Goal: Task Accomplishment & Management: Manage account settings

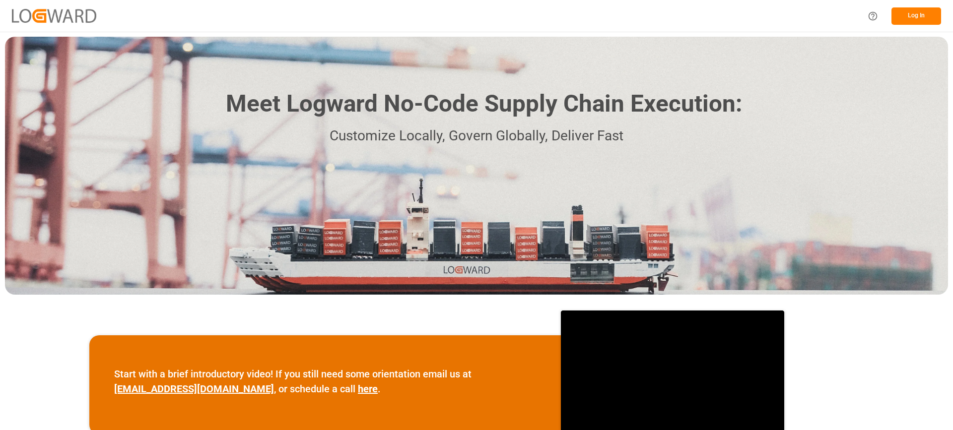
click at [923, 19] on button "Log In" at bounding box center [916, 15] width 50 height 17
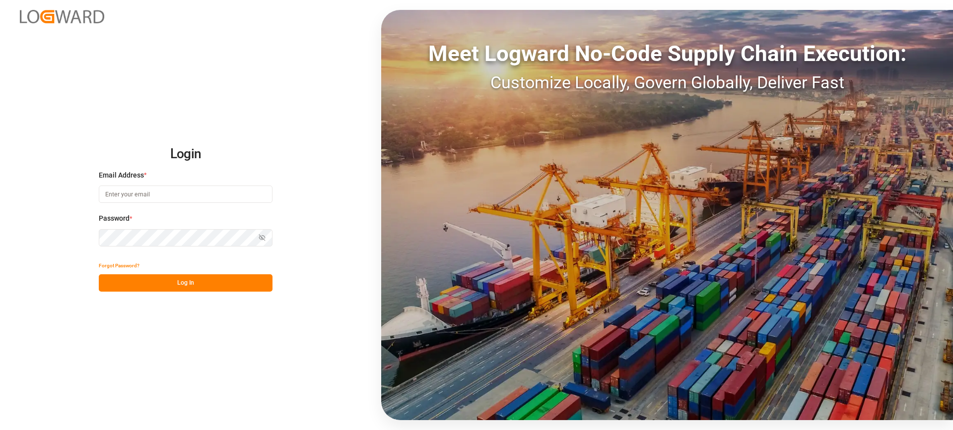
type input "[EMAIL_ADDRESS][PERSON_NAME][DOMAIN_NAME]"
click at [175, 284] on button "Log In" at bounding box center [186, 282] width 174 height 17
